Goal: Task Accomplishment & Management: Manage account settings

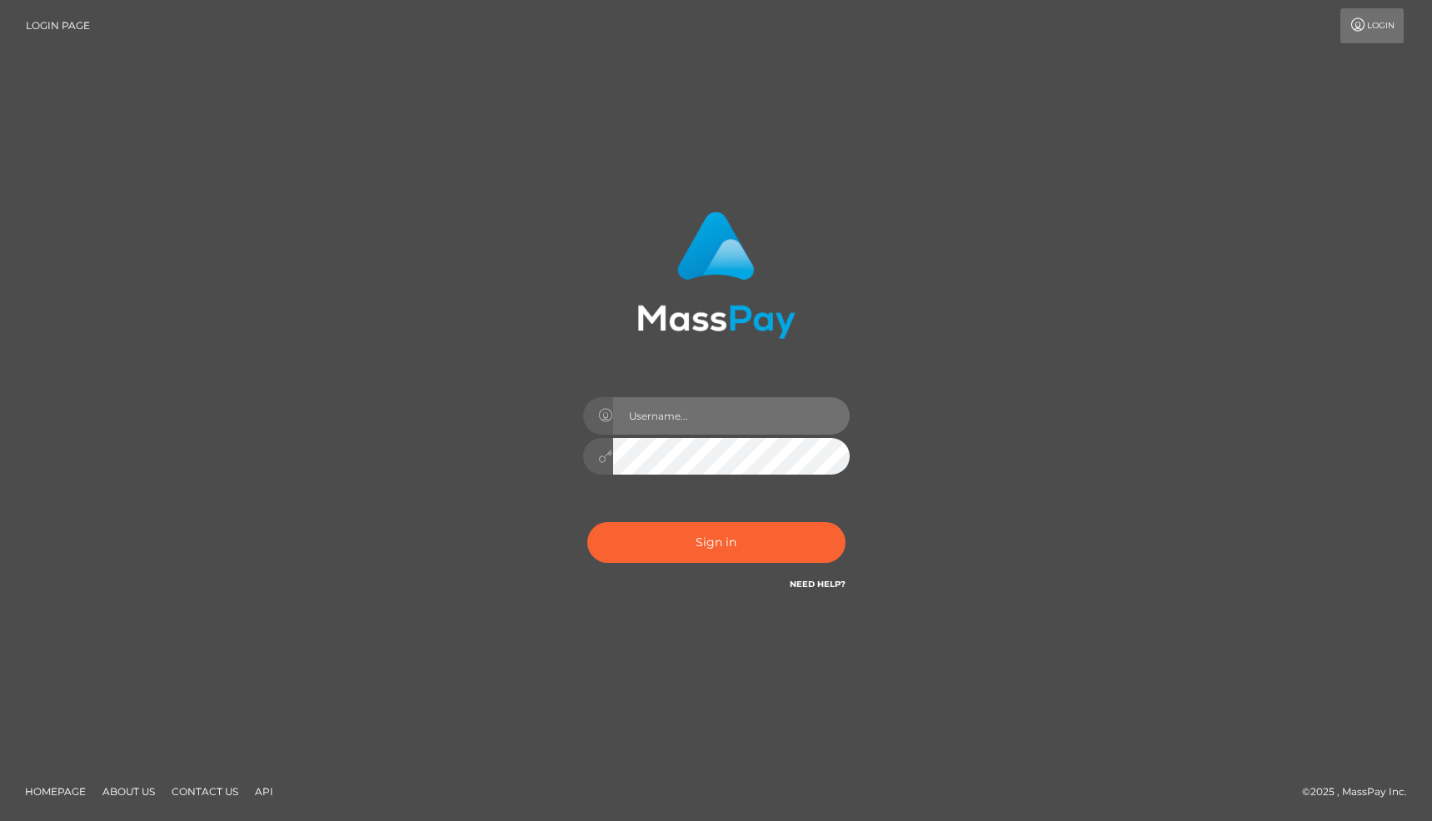
click at [761, 415] on input "text" at bounding box center [731, 415] width 237 height 37
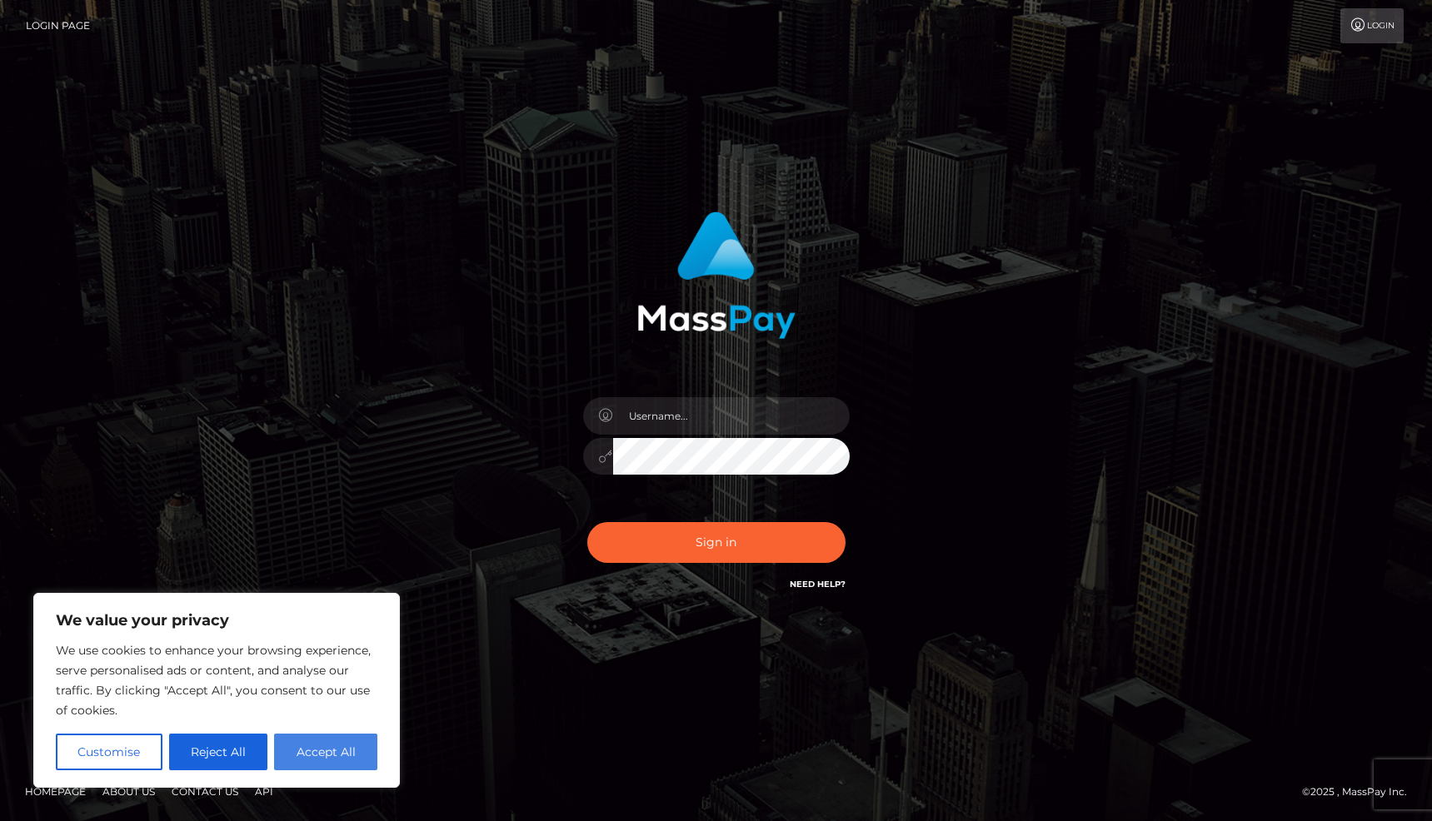
click at [317, 754] on button "Accept All" at bounding box center [325, 752] width 103 height 37
checkbox input "true"
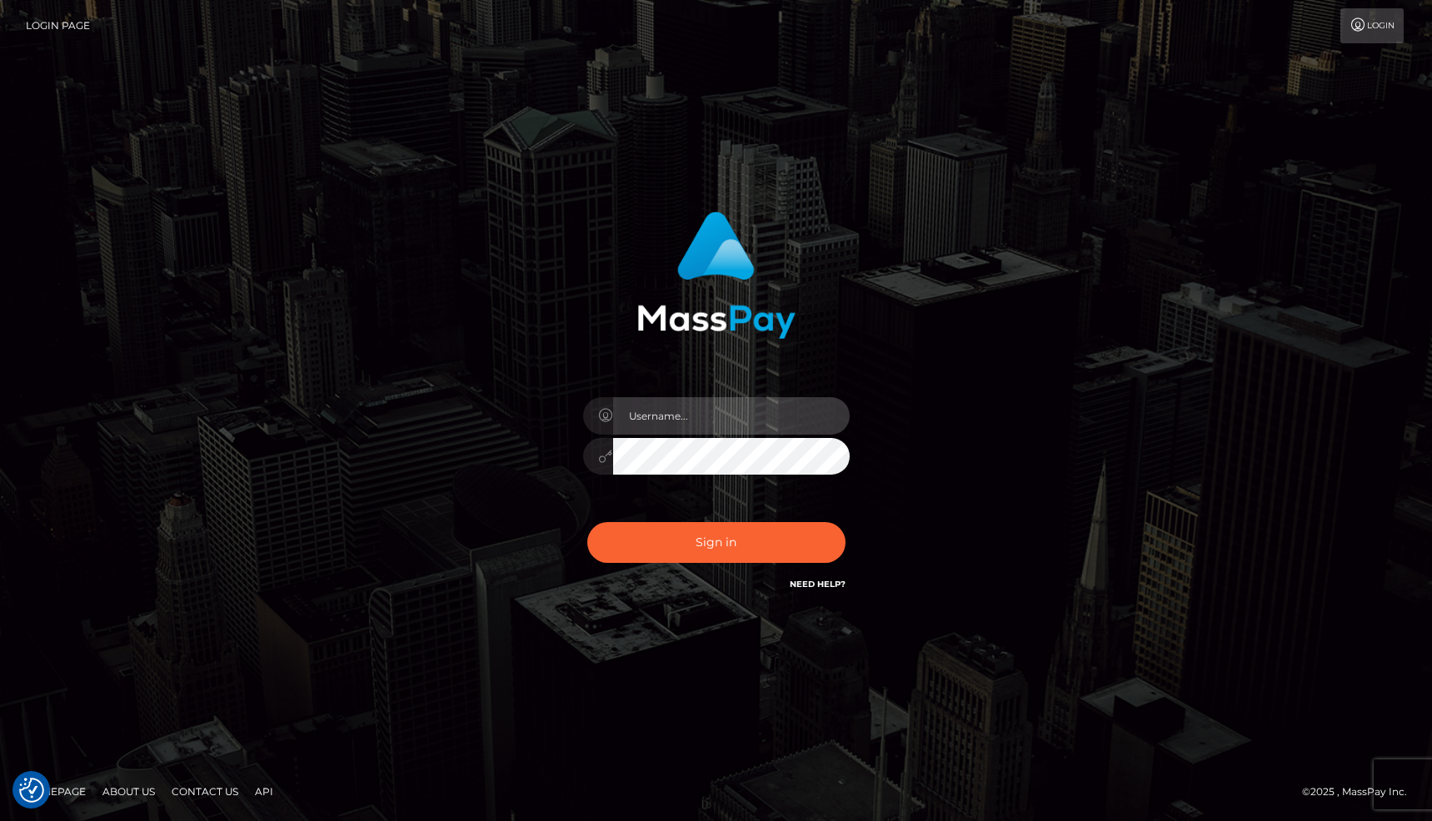
click at [656, 418] on input "text" at bounding box center [731, 415] width 237 height 37
type input "[EMAIL_ADDRESS][DOMAIN_NAME]"
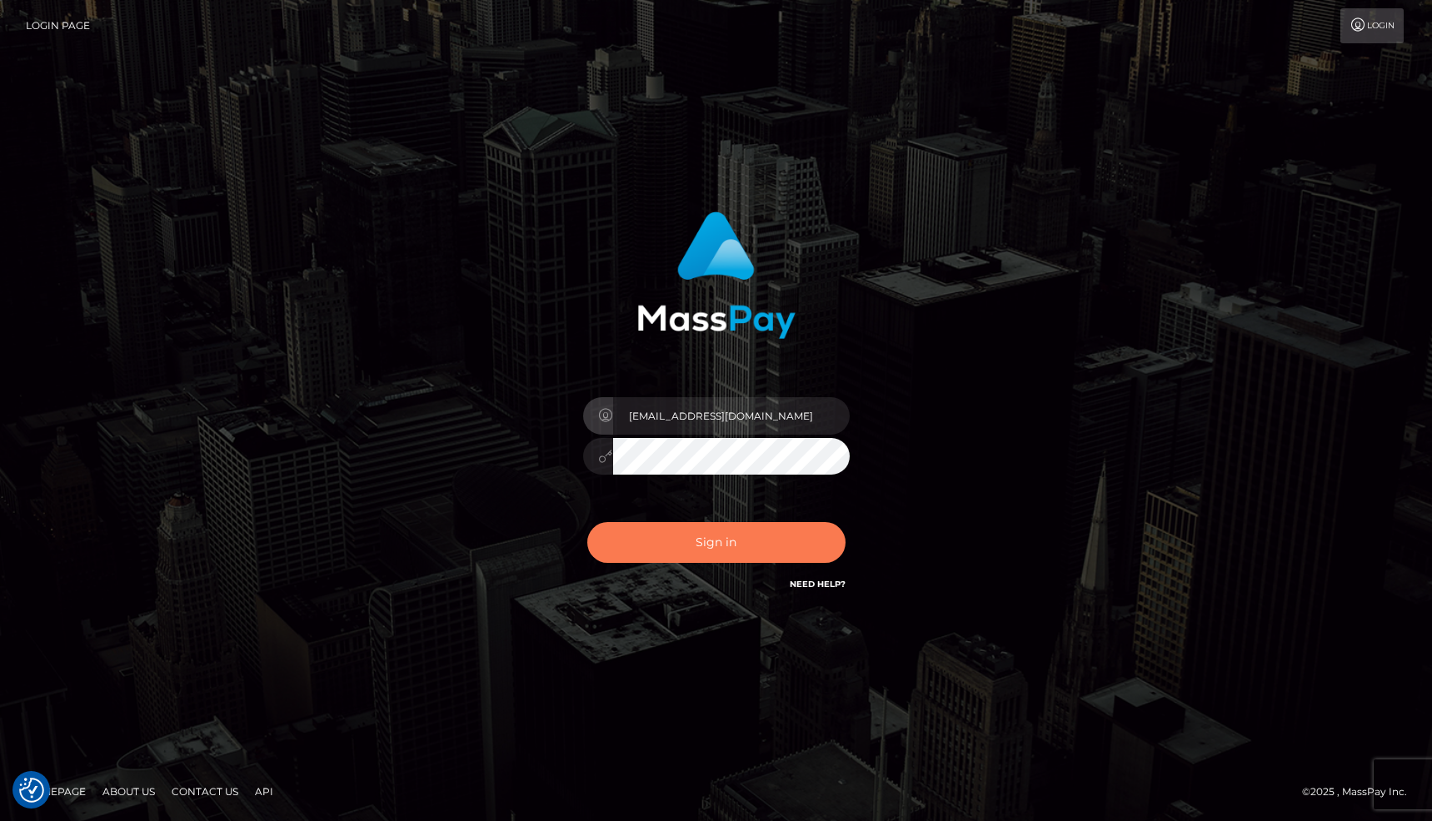
click at [705, 549] on button "Sign in" at bounding box center [716, 542] width 258 height 41
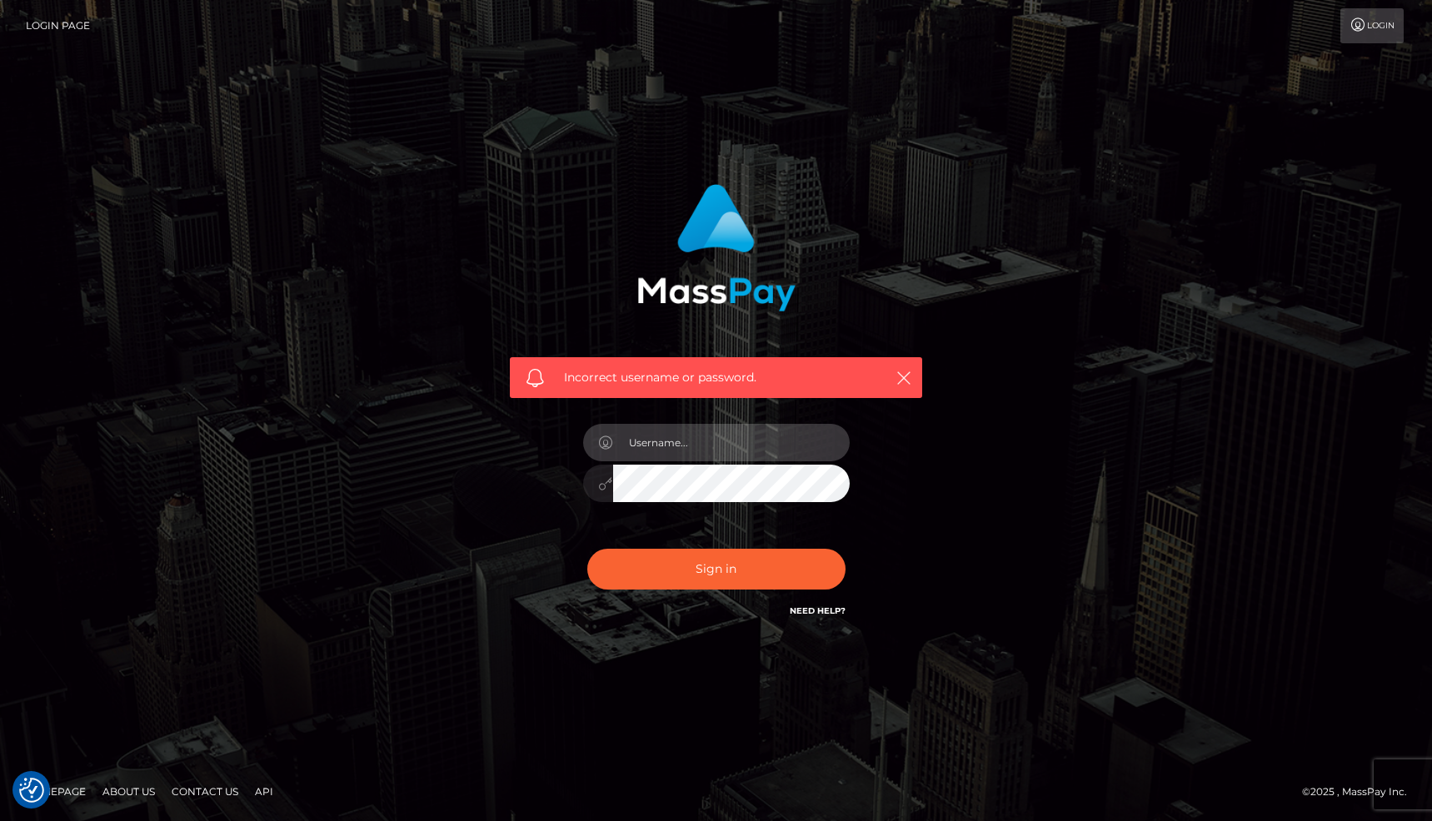
click at [719, 453] on input "text" at bounding box center [731, 442] width 237 height 37
type input "ava.milf.nz@gmail.com"
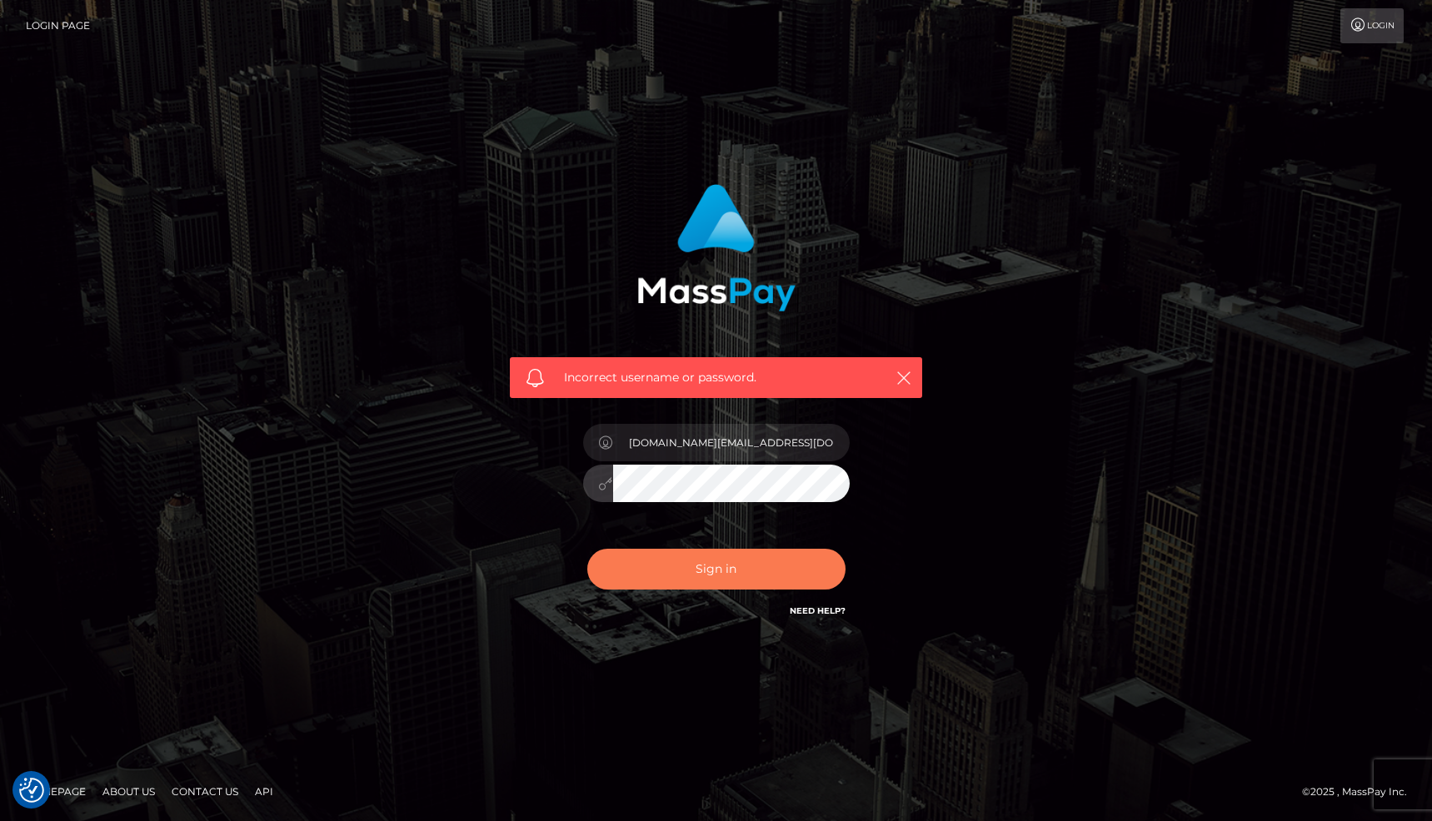
click at [720, 574] on button "Sign in" at bounding box center [716, 569] width 258 height 41
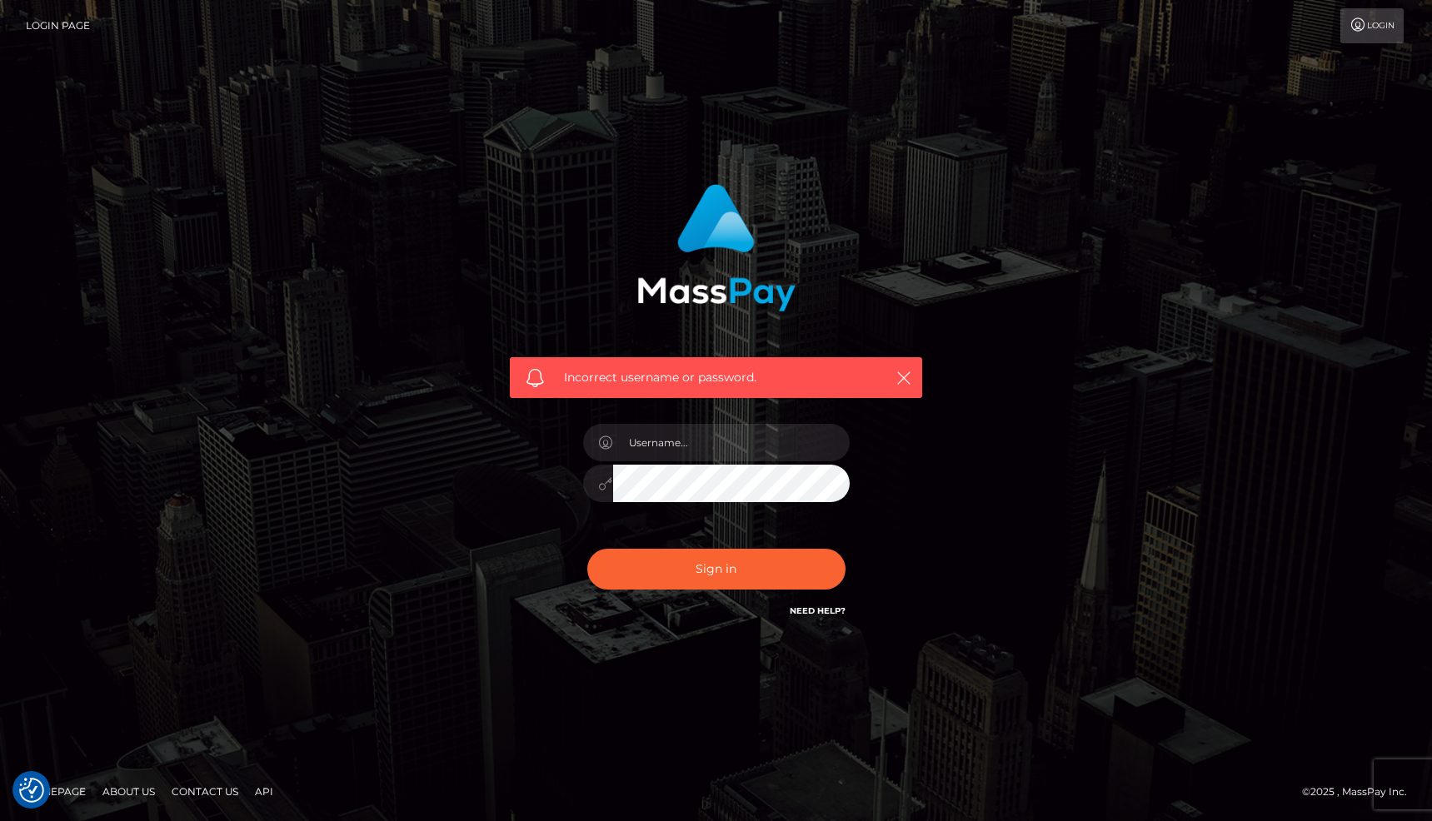
click at [823, 617] on h6 "Need Help?" at bounding box center [818, 610] width 56 height 14
click at [821, 612] on link "Need Help?" at bounding box center [818, 611] width 56 height 11
click at [711, 447] on input "text" at bounding box center [731, 442] width 237 height 37
type input "adottyjbarlow@gmail.com"
click at [711, 574] on button "Sign in" at bounding box center [716, 569] width 258 height 41
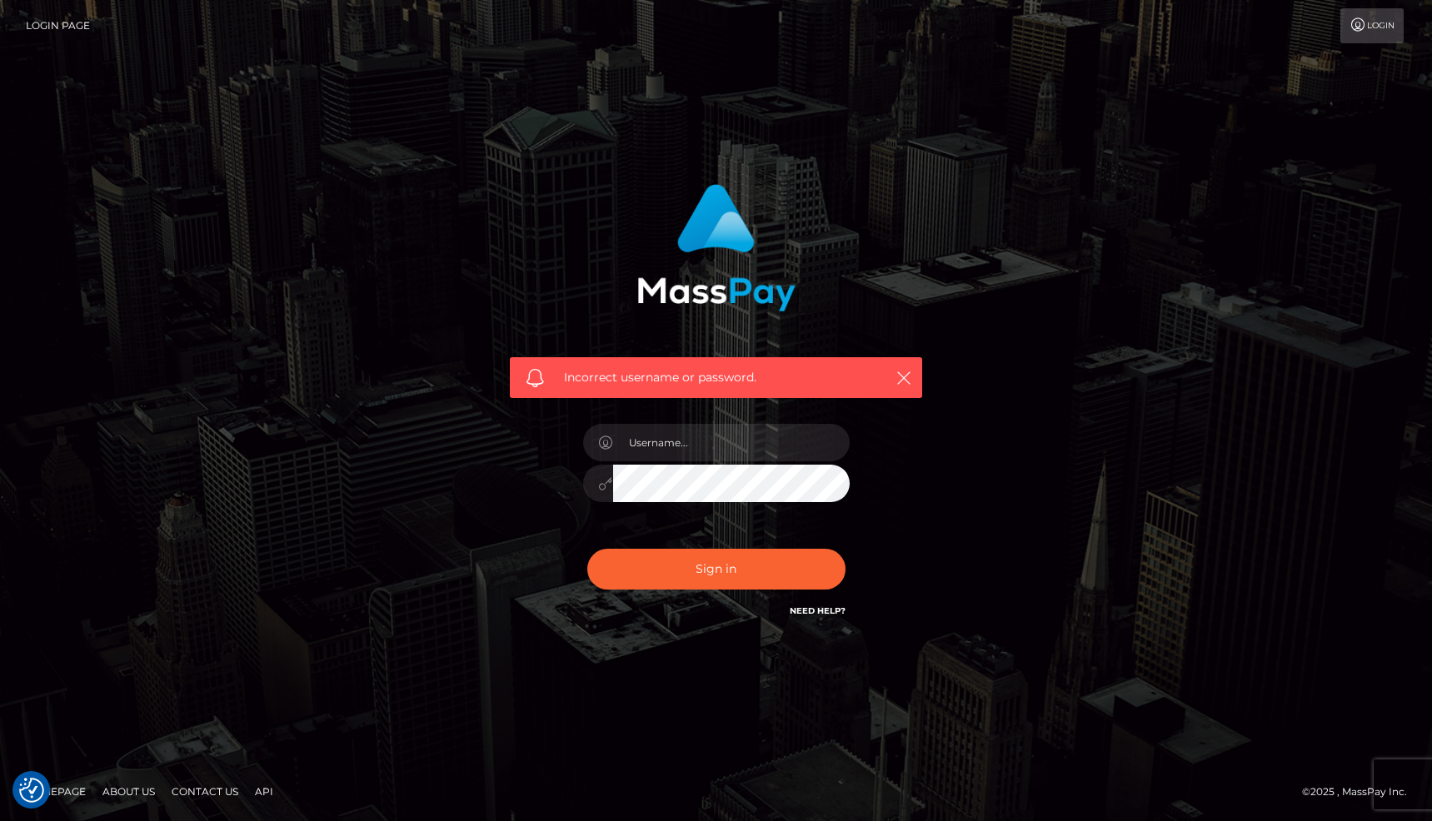
click at [216, 788] on link "Contact Us" at bounding box center [205, 792] width 80 height 26
click at [694, 445] on input "text" at bounding box center [731, 442] width 237 height 37
type input "adottyjbarlow@gmail.com"
click at [705, 573] on button "Sign in" at bounding box center [716, 569] width 258 height 41
click at [709, 437] on input "text" at bounding box center [731, 442] width 237 height 37
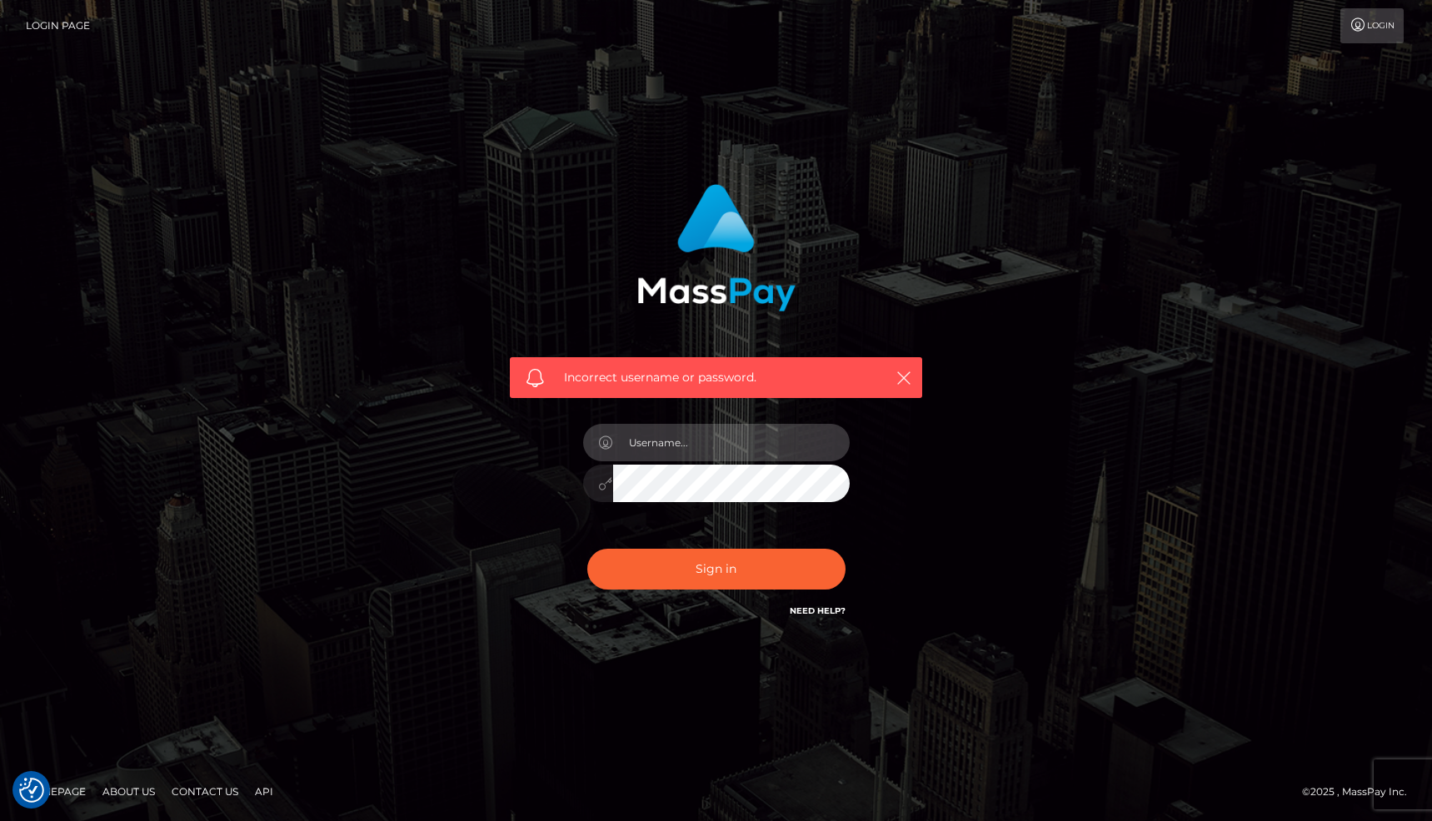
click at [662, 446] on input "text" at bounding box center [731, 442] width 237 height 37
type input "[EMAIL_ADDRESS][DOMAIN_NAME]"
click at [611, 488] on div at bounding box center [716, 481] width 267 height 32
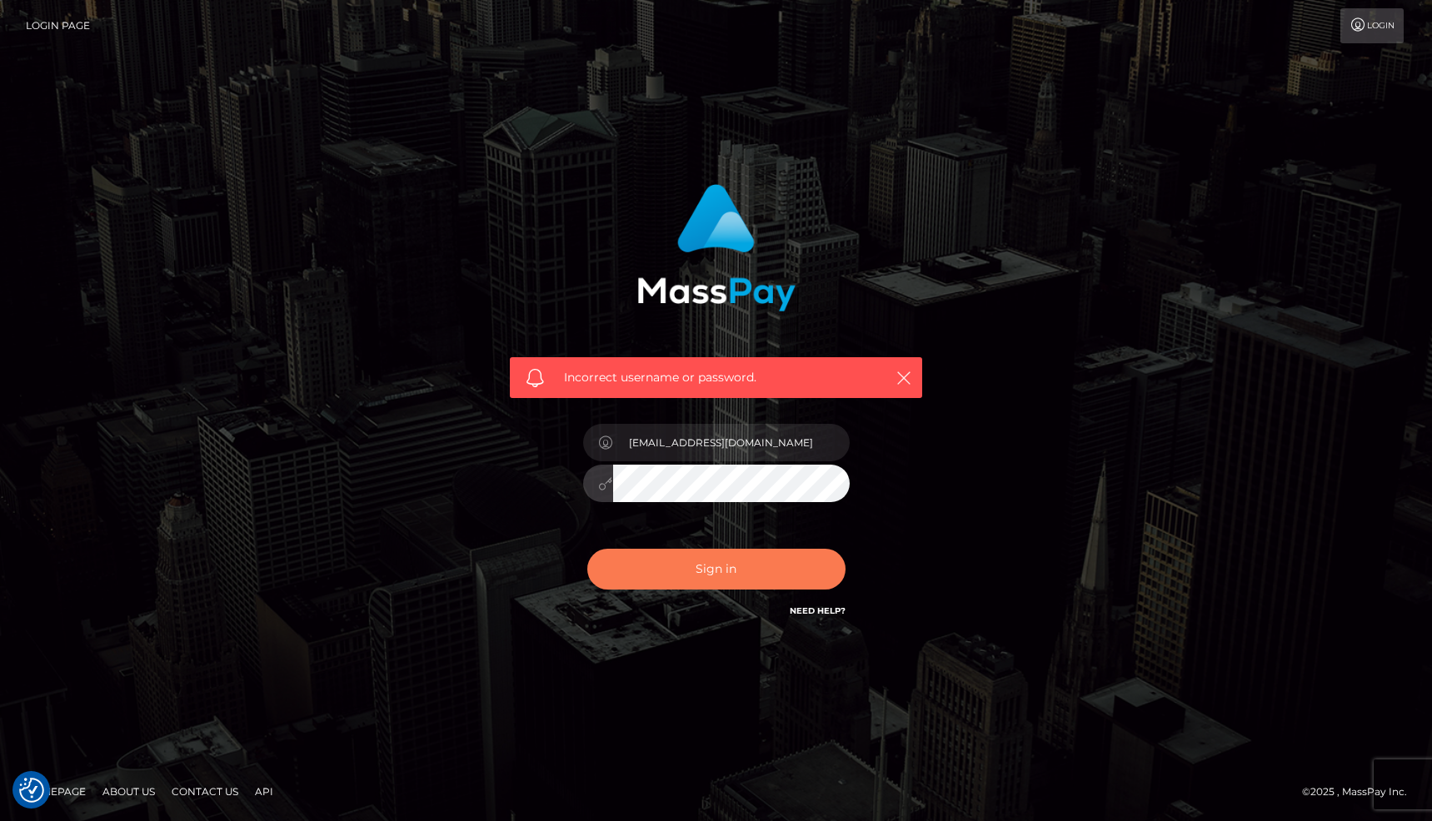
click at [704, 575] on button "Sign in" at bounding box center [716, 569] width 258 height 41
